Goal: Transaction & Acquisition: Purchase product/service

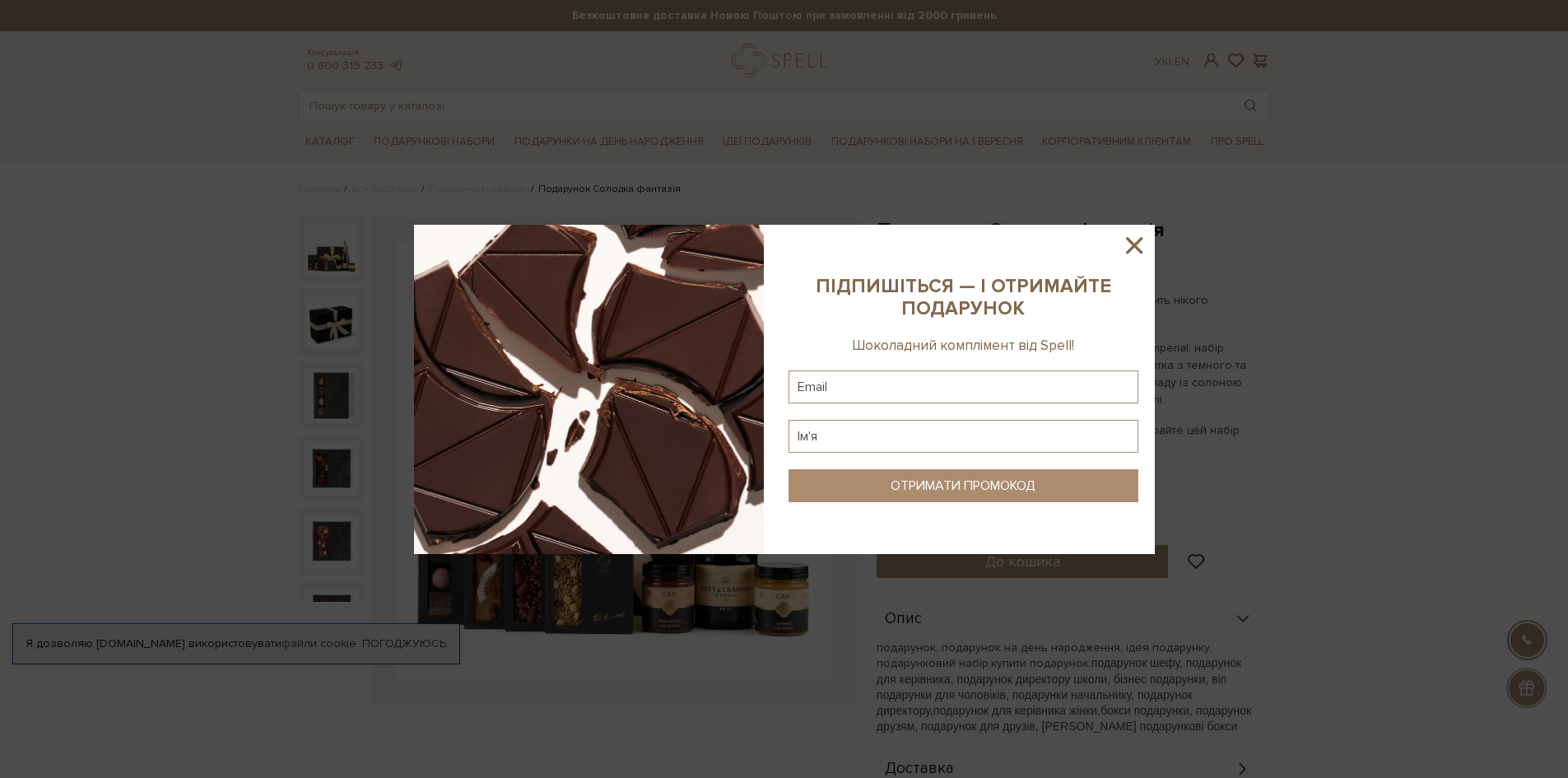
click at [1139, 247] on icon at bounding box center [1134, 246] width 28 height 28
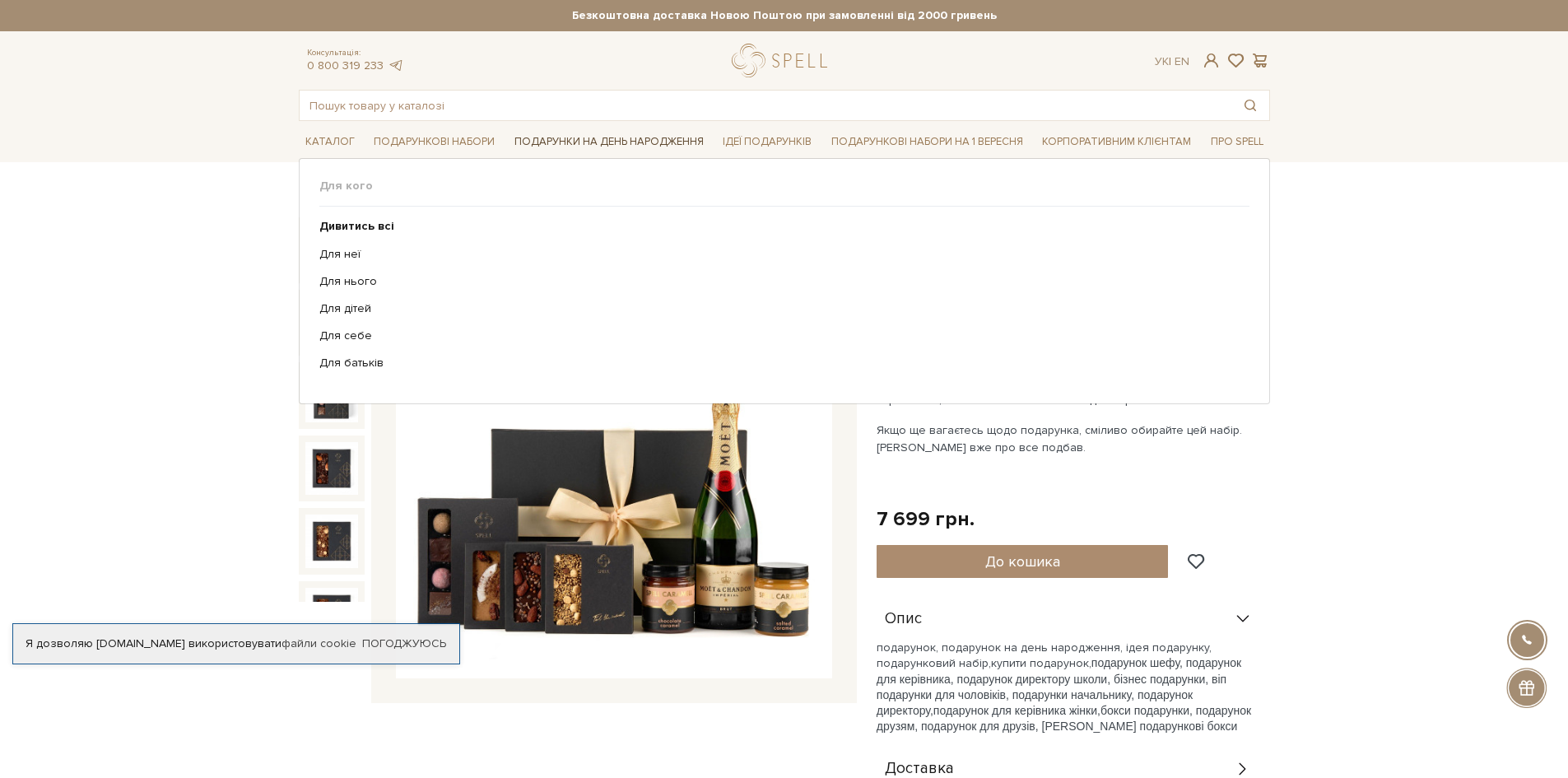
click at [657, 142] on link "Подарунки на День народження" at bounding box center [609, 142] width 202 height 26
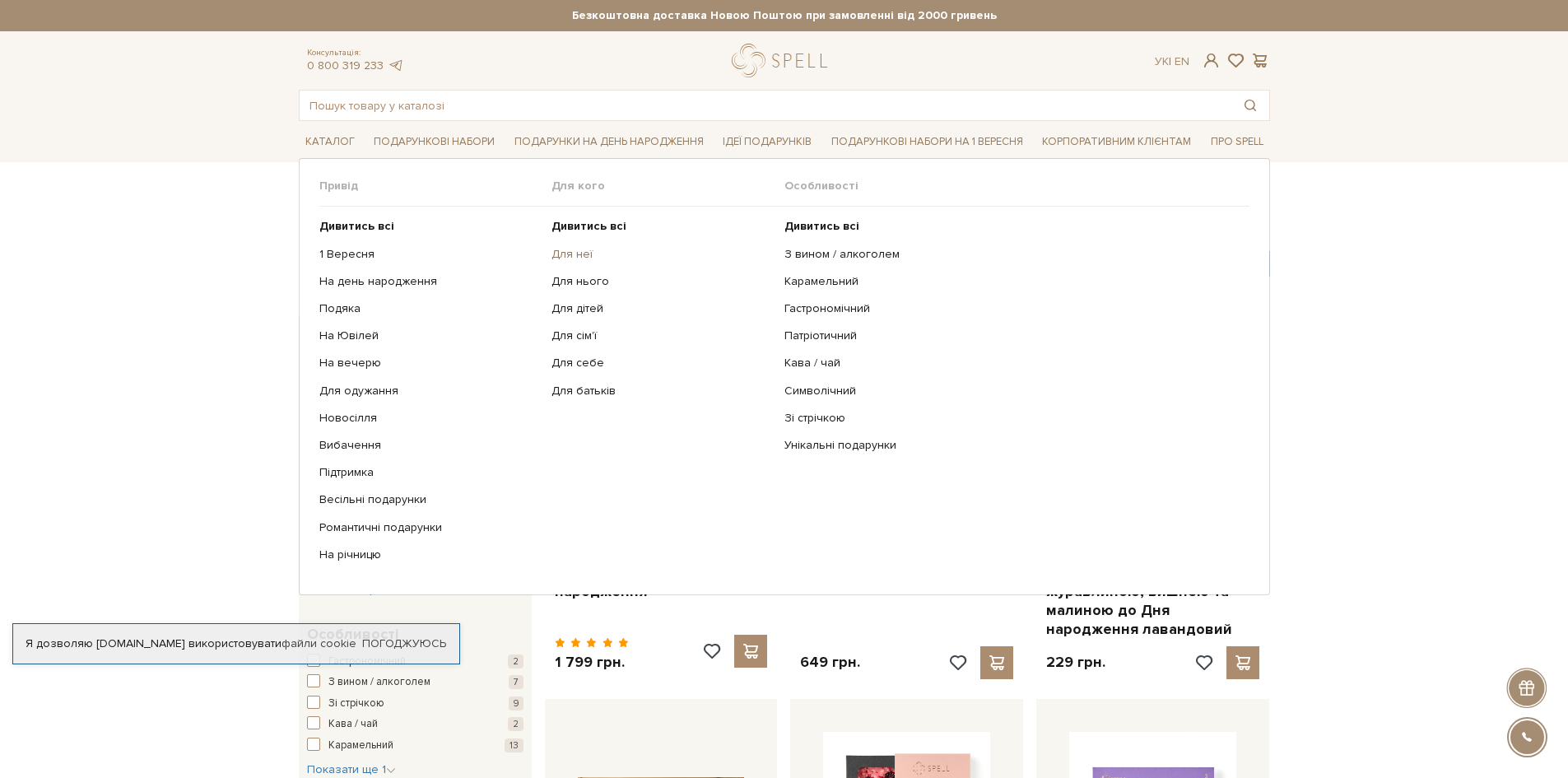
click at [564, 260] on link "Для неї" at bounding box center [661, 255] width 221 height 15
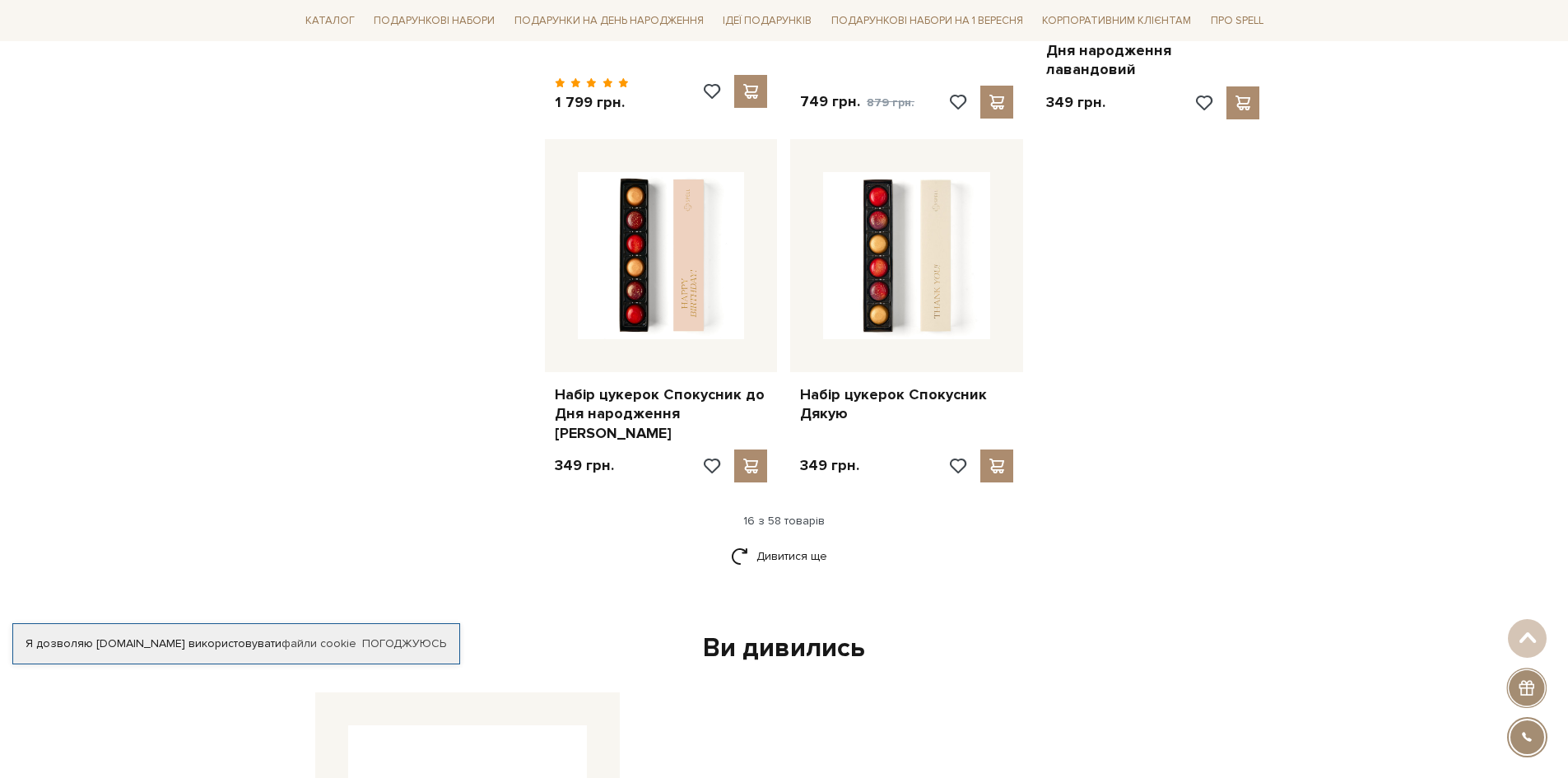
scroll to position [1988, 0]
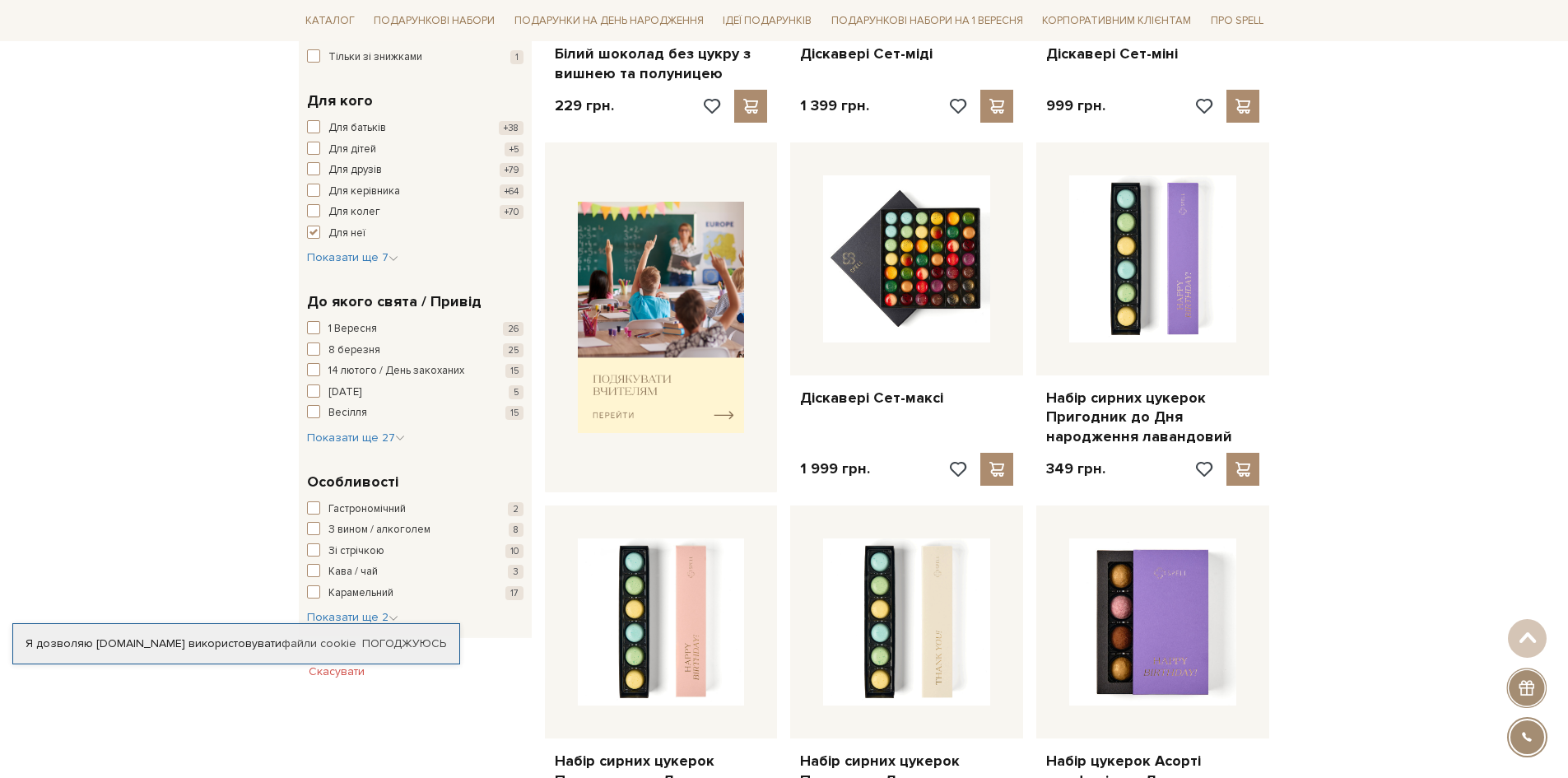
drag, startPoint x: 1580, startPoint y: 225, endPoint x: 1486, endPoint y: 231, distance: 94.2
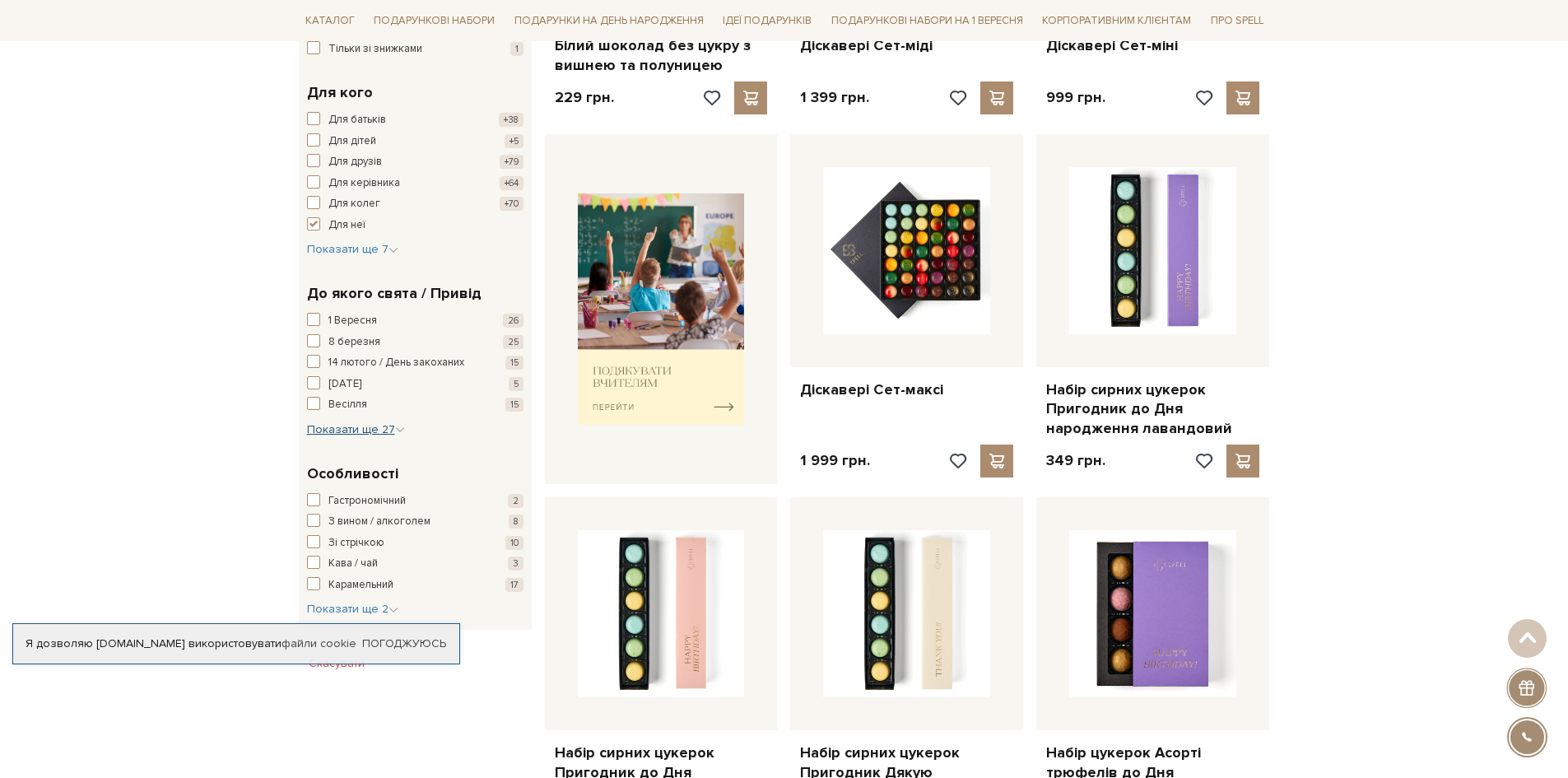
click at [378, 433] on span "Показати ще 27" at bounding box center [355, 429] width 98 height 14
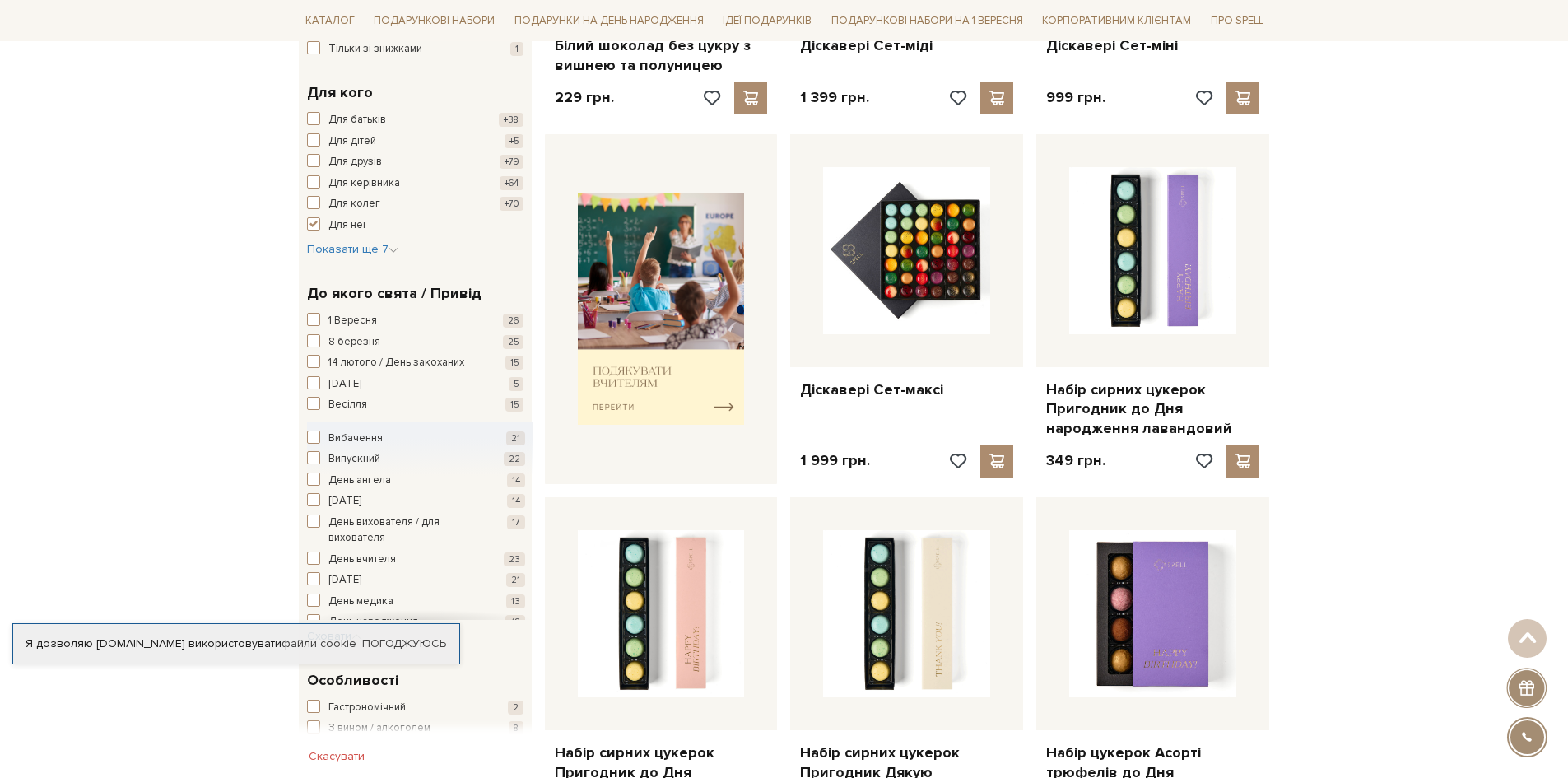
scroll to position [683, 0]
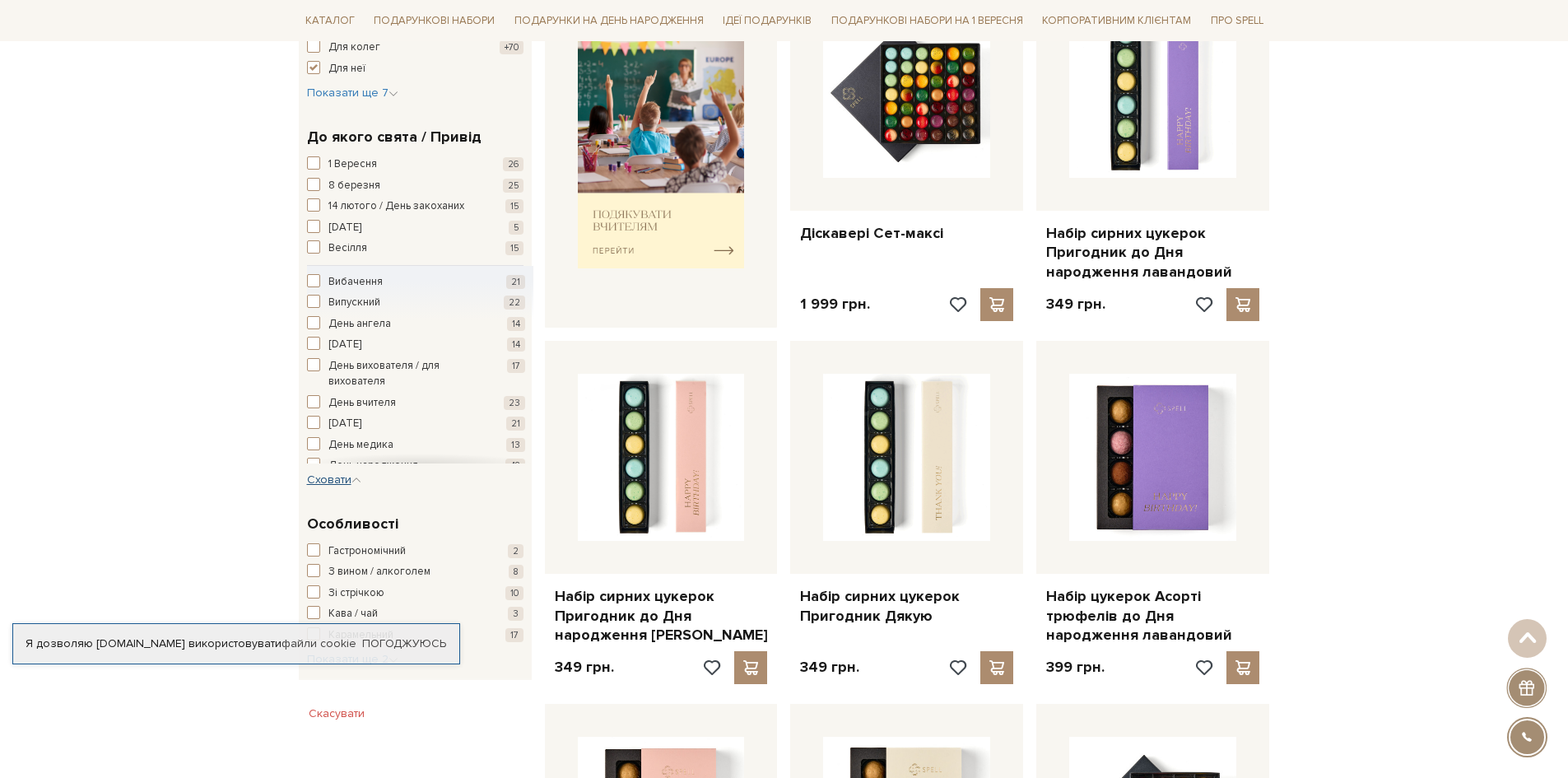
click at [345, 483] on span "Сховати" at bounding box center [333, 479] width 54 height 14
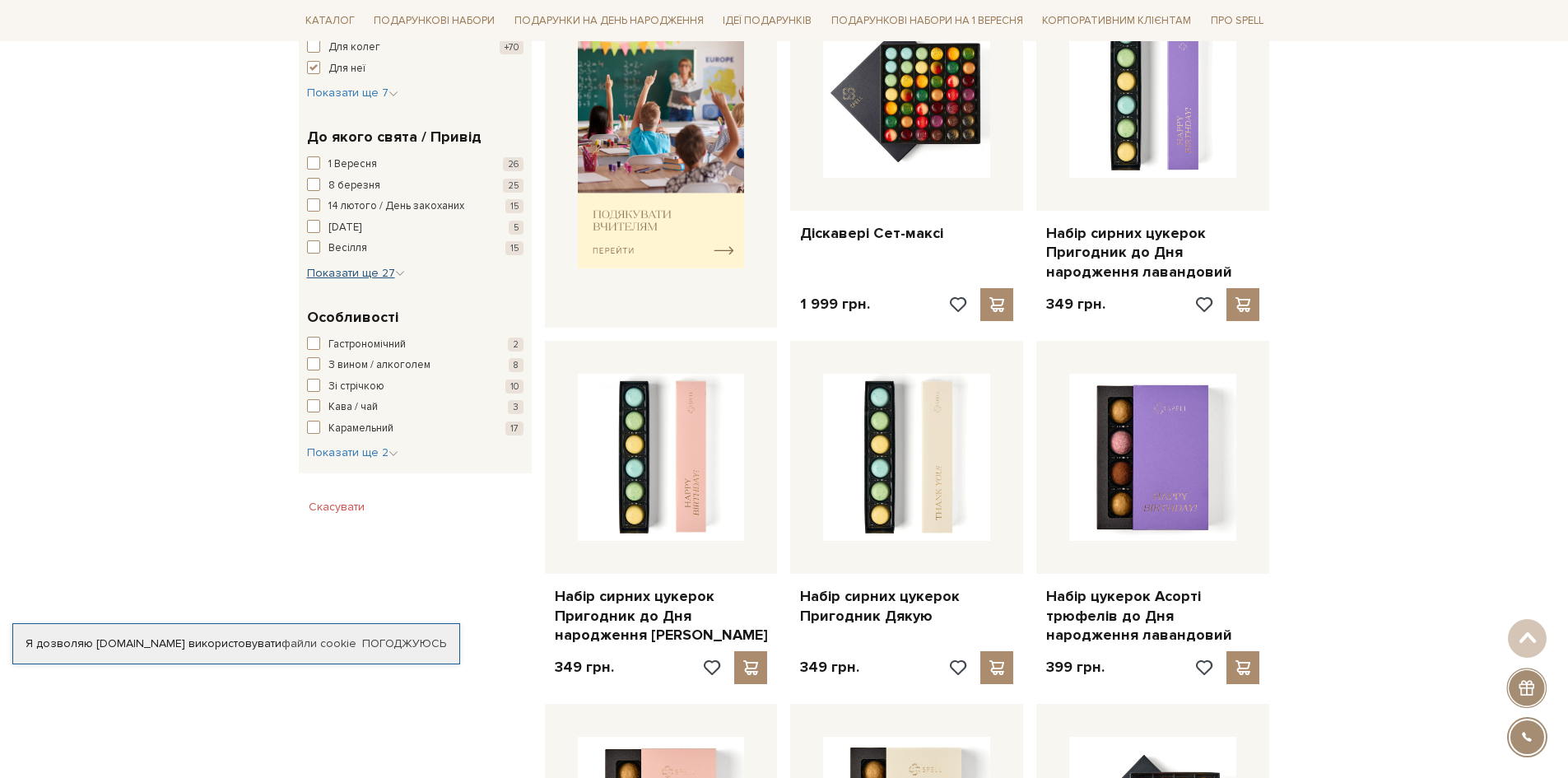
click at [358, 268] on span "Показати ще 27" at bounding box center [355, 272] width 98 height 14
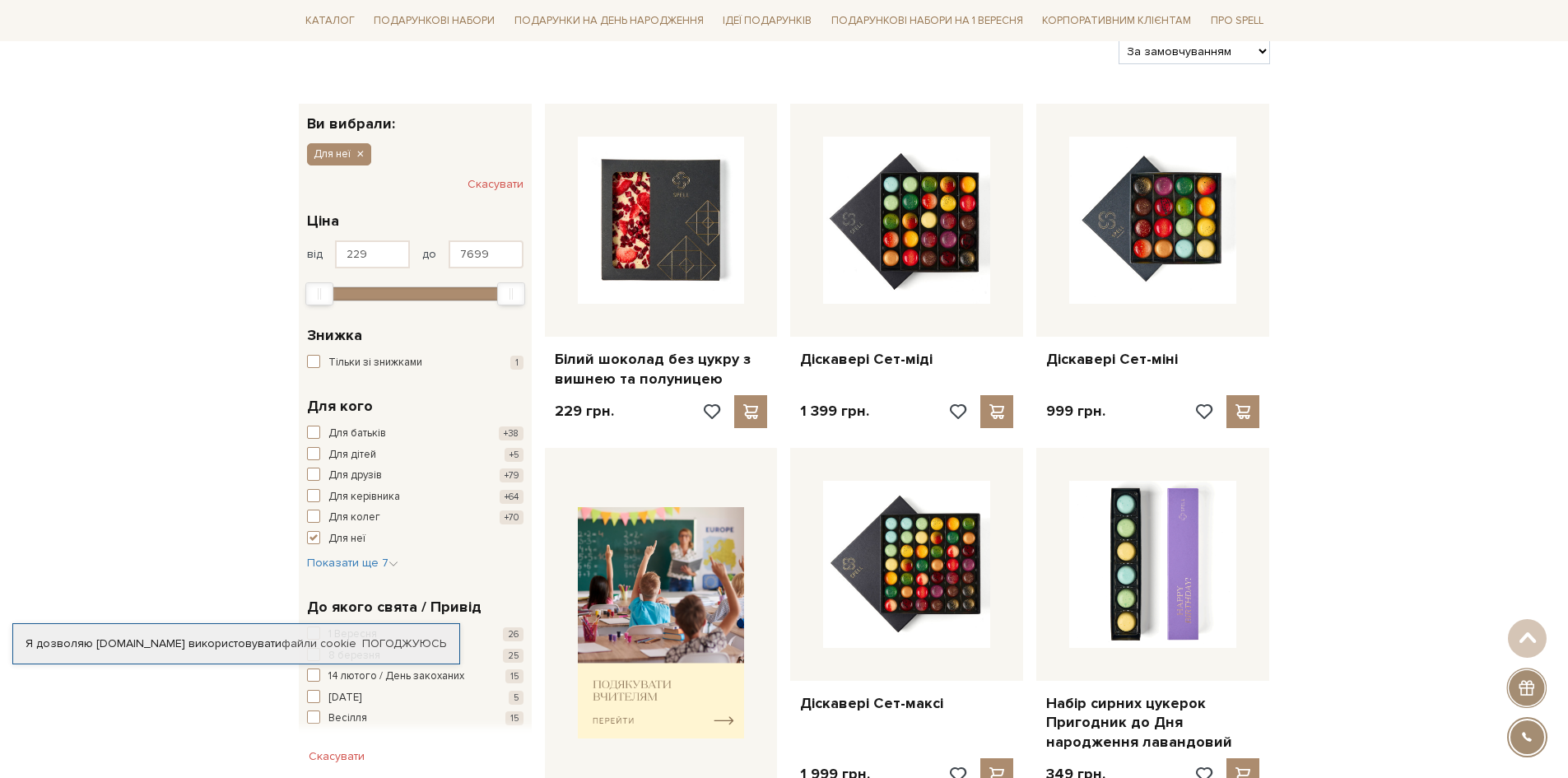
scroll to position [4, 0]
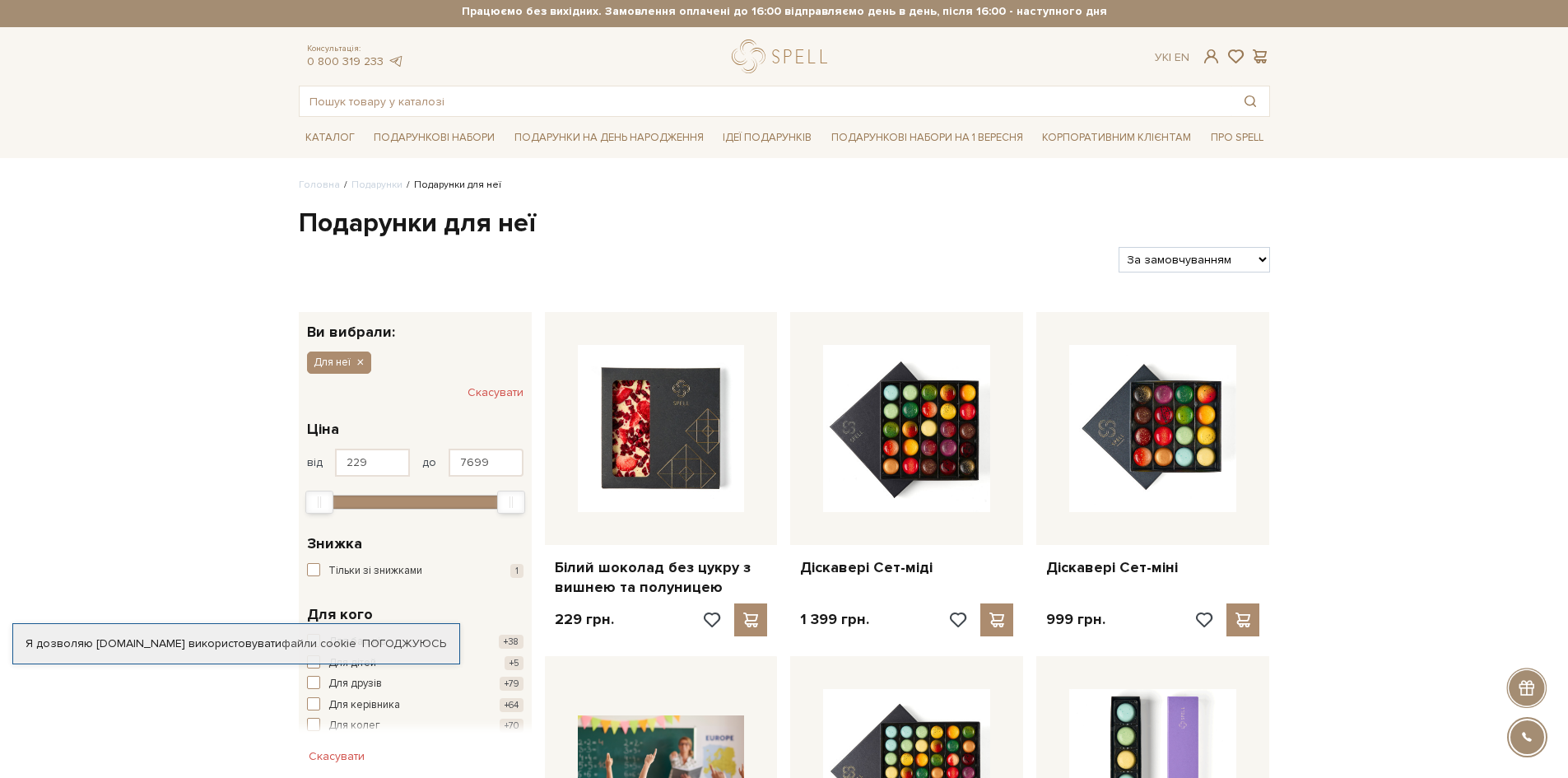
click at [1226, 237] on div "Фільтри За замовчуванням За Ціною (зростання) За Ціною (зменшення) Новинки За п…" at bounding box center [784, 253] width 985 height 38
click at [1218, 248] on select "За замовчуванням За Ціною (зростання) За Ціною (зменшення) Новинки За популярні…" at bounding box center [1193, 260] width 150 height 26
select select "[URL][DOMAIN_NAME]"
click at [1118, 247] on select "За замовчуванням За Ціною (зростання) За Ціною (зменшення) Новинки За популярні…" at bounding box center [1193, 260] width 150 height 26
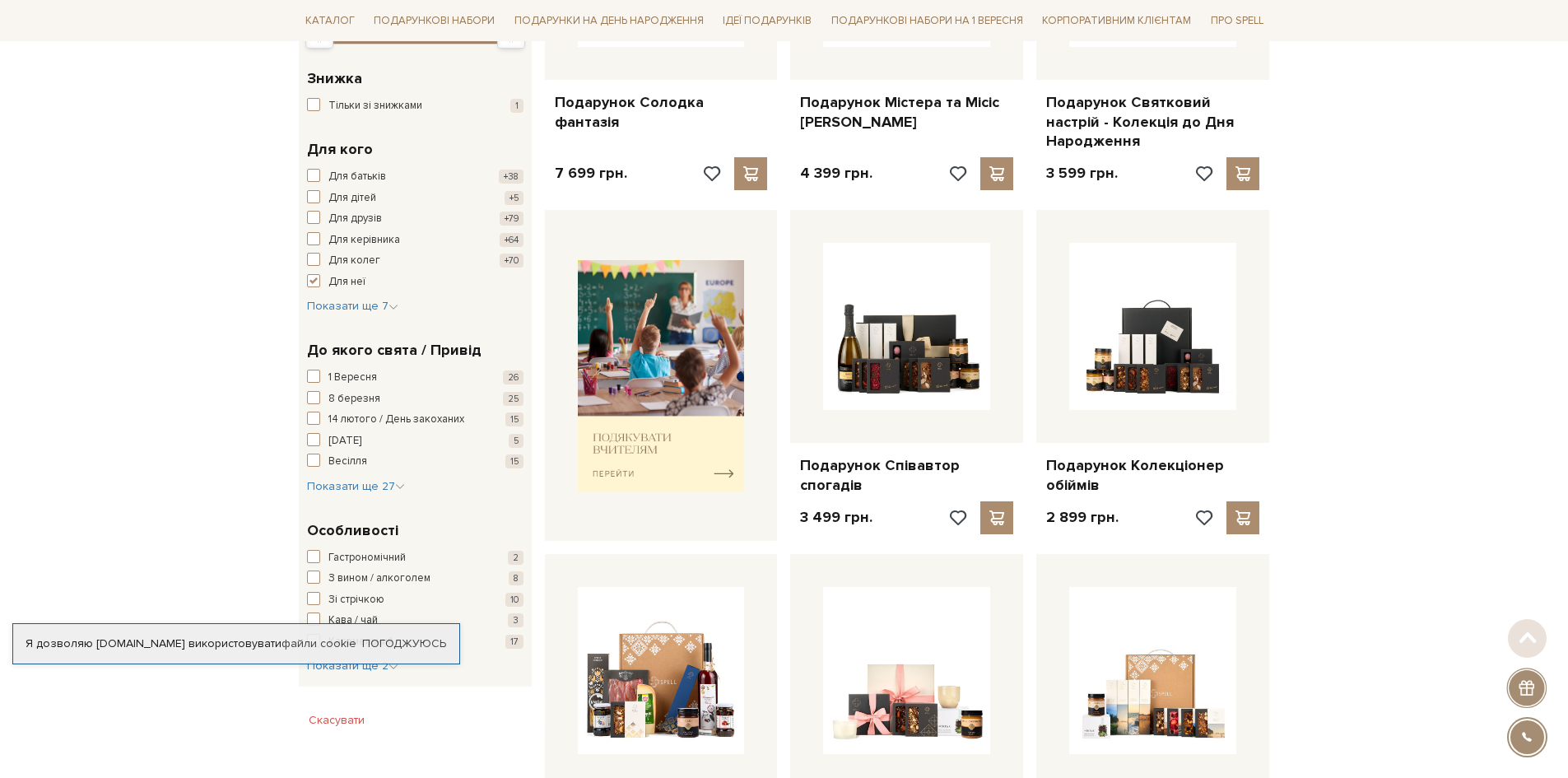
scroll to position [494, 0]
